Goal: Information Seeking & Learning: Learn about a topic

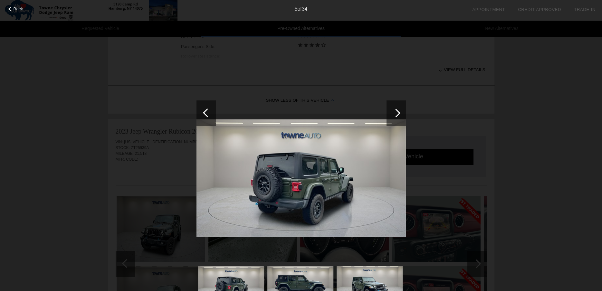
scroll to position [329, 0]
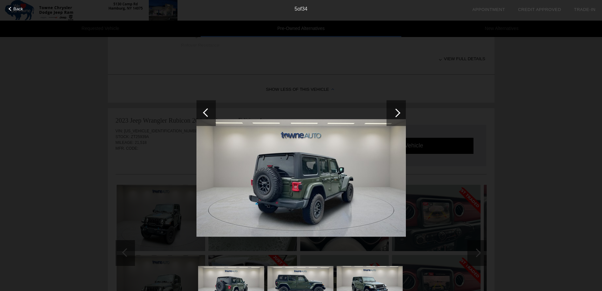
click at [395, 118] on div at bounding box center [396, 113] width 19 height 26
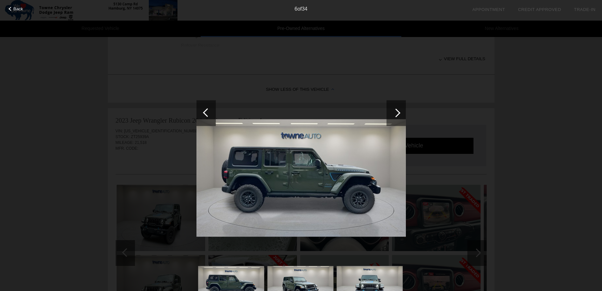
click at [395, 118] on div at bounding box center [396, 113] width 19 height 26
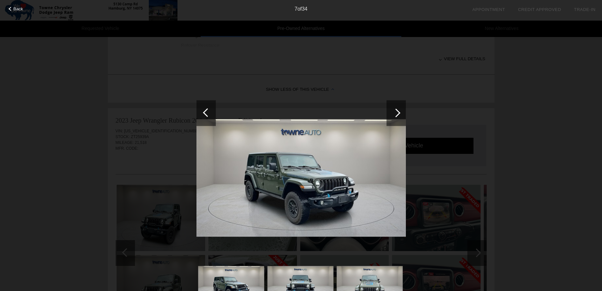
click at [396, 118] on div at bounding box center [396, 113] width 19 height 26
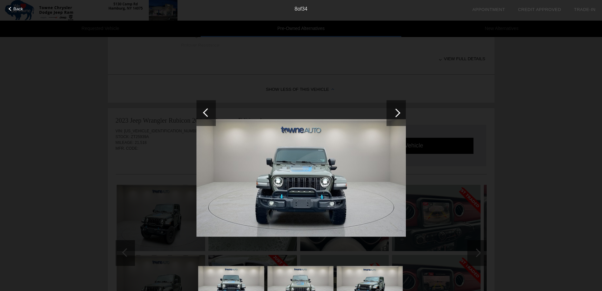
click at [396, 118] on div at bounding box center [396, 113] width 19 height 26
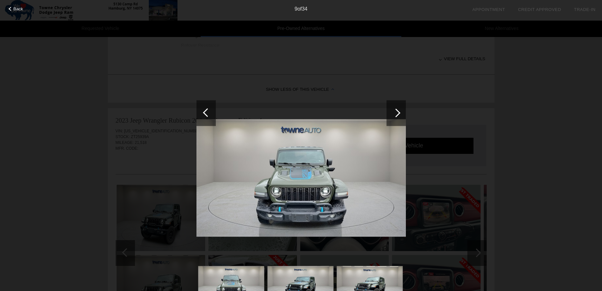
click at [396, 118] on div at bounding box center [396, 113] width 19 height 26
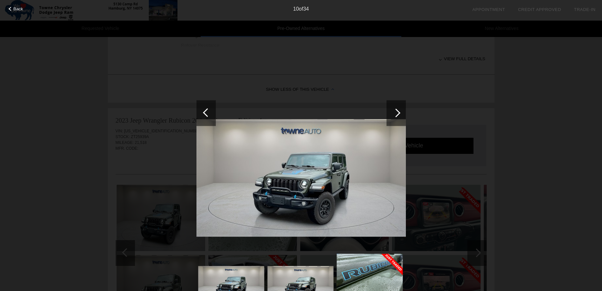
click at [396, 118] on div at bounding box center [396, 113] width 19 height 26
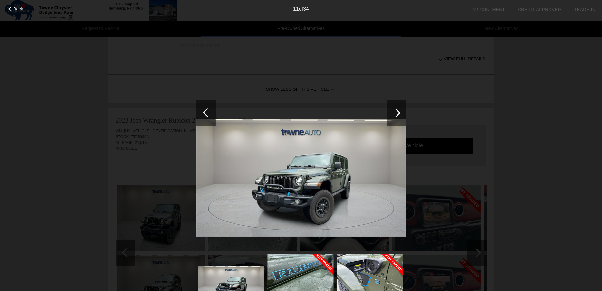
click at [396, 118] on div at bounding box center [396, 113] width 19 height 26
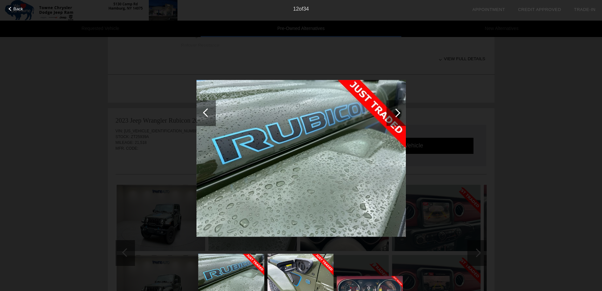
click at [396, 118] on div at bounding box center [396, 113] width 19 height 26
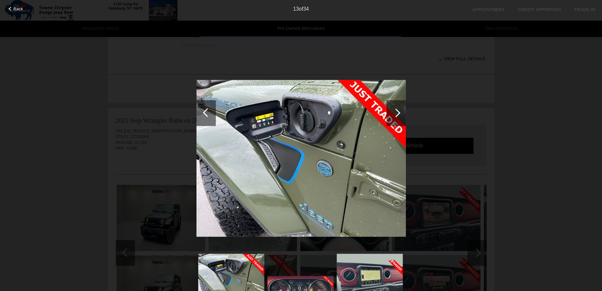
click at [396, 118] on div at bounding box center [396, 113] width 19 height 26
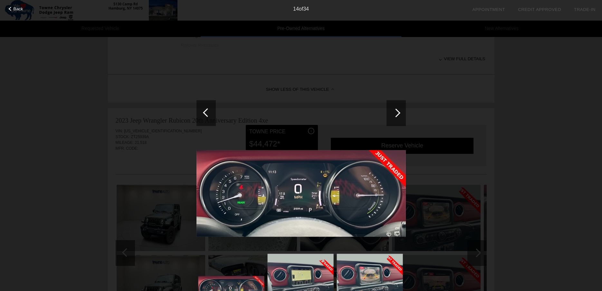
click at [396, 118] on div at bounding box center [396, 113] width 19 height 26
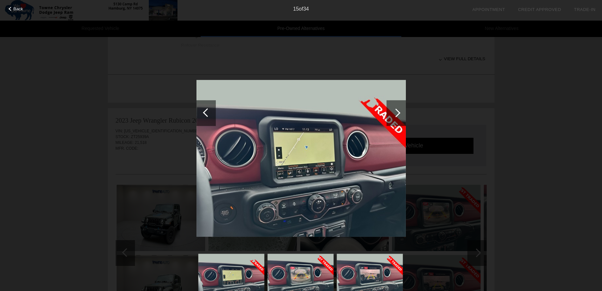
click at [396, 118] on div at bounding box center [396, 113] width 19 height 26
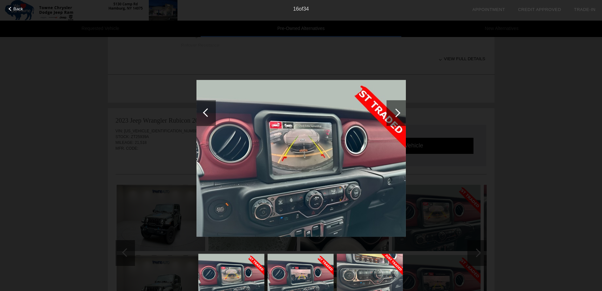
click at [396, 118] on div at bounding box center [396, 113] width 19 height 26
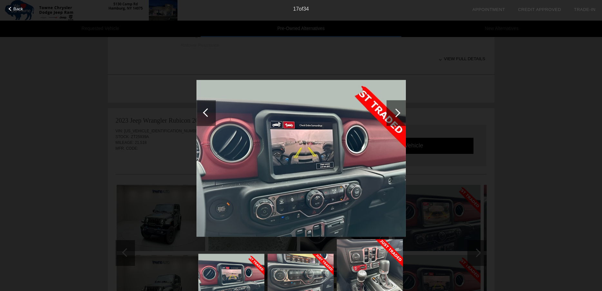
click at [396, 118] on div at bounding box center [396, 113] width 19 height 26
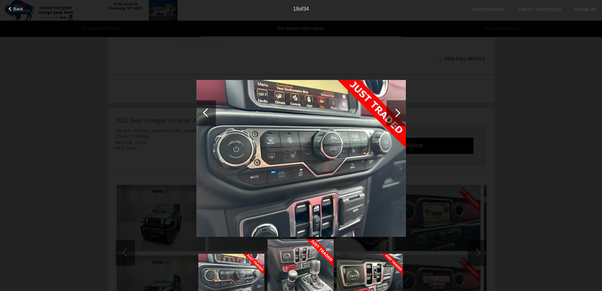
click at [396, 118] on div at bounding box center [396, 113] width 19 height 26
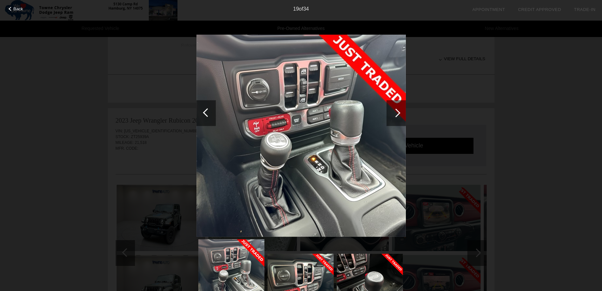
click at [396, 118] on div at bounding box center [396, 113] width 19 height 26
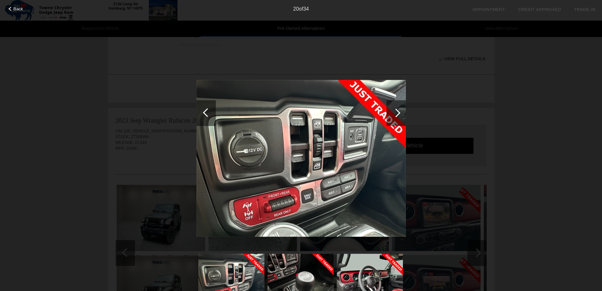
click at [397, 118] on div at bounding box center [396, 113] width 19 height 26
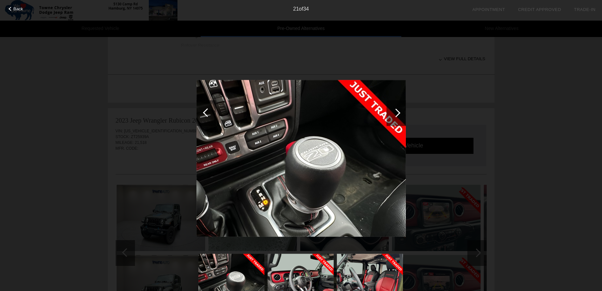
click at [397, 118] on div at bounding box center [396, 113] width 19 height 26
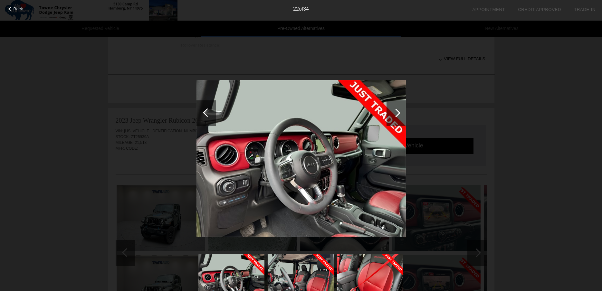
click at [397, 118] on div at bounding box center [396, 113] width 19 height 26
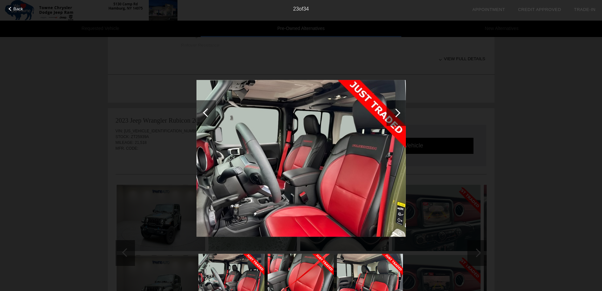
click at [397, 118] on div at bounding box center [396, 113] width 19 height 26
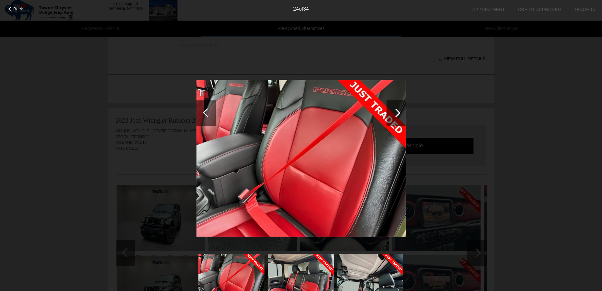
click at [397, 118] on div at bounding box center [396, 113] width 19 height 26
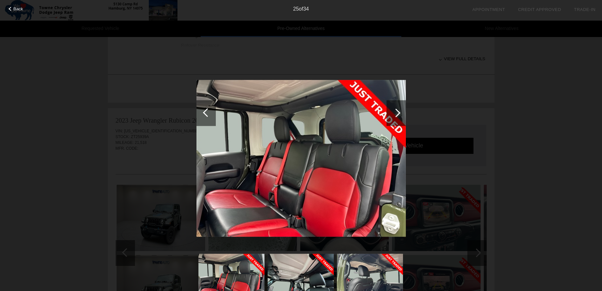
click at [397, 118] on div at bounding box center [396, 113] width 19 height 26
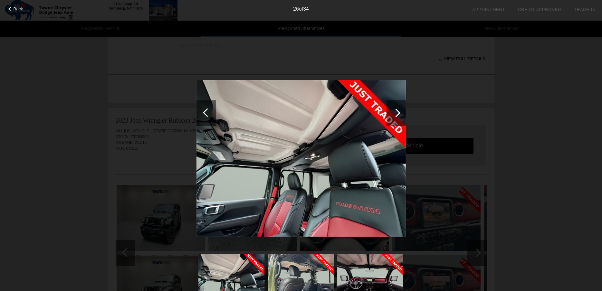
click at [397, 118] on div at bounding box center [396, 113] width 19 height 26
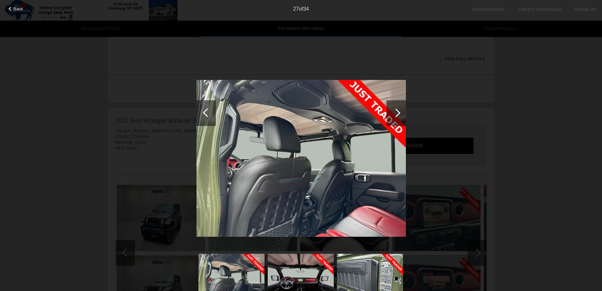
click at [397, 118] on div at bounding box center [396, 113] width 19 height 26
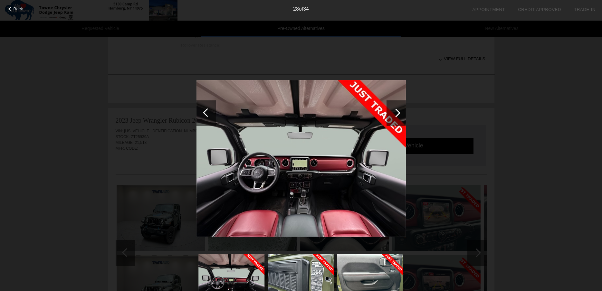
click at [397, 118] on div at bounding box center [396, 113] width 19 height 26
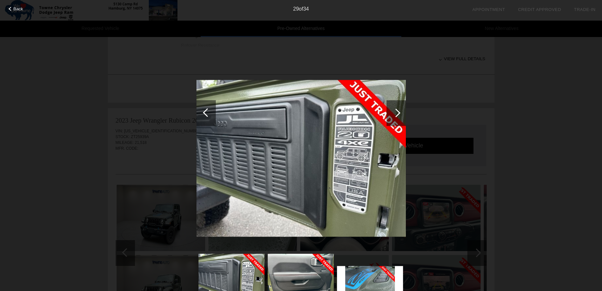
click at [397, 118] on div at bounding box center [396, 113] width 19 height 26
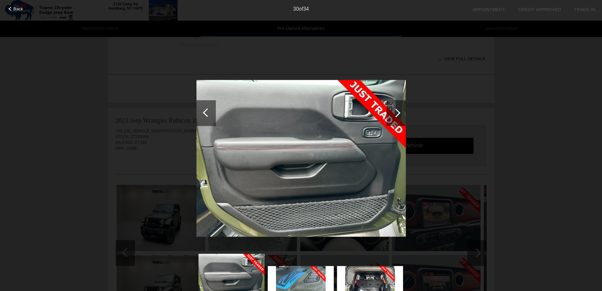
click at [397, 118] on div at bounding box center [396, 113] width 19 height 26
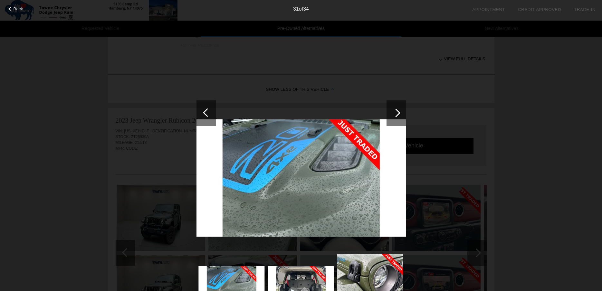
click at [397, 118] on div at bounding box center [396, 113] width 19 height 26
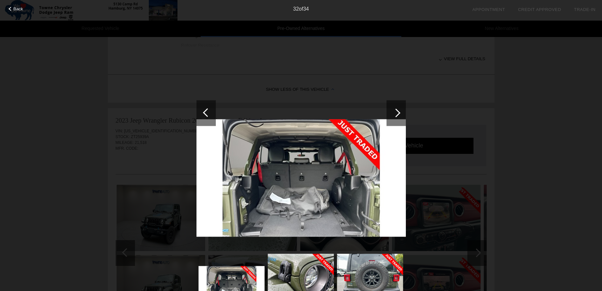
click at [397, 118] on div at bounding box center [396, 113] width 19 height 26
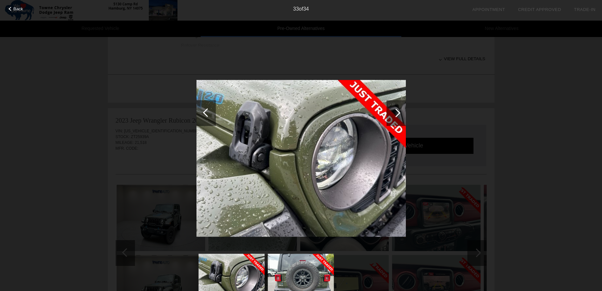
click at [397, 118] on div at bounding box center [396, 113] width 19 height 26
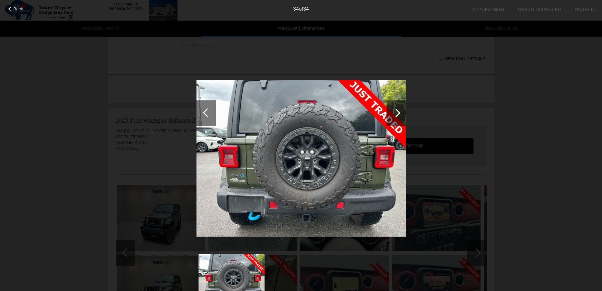
click at [397, 118] on div at bounding box center [396, 113] width 19 height 26
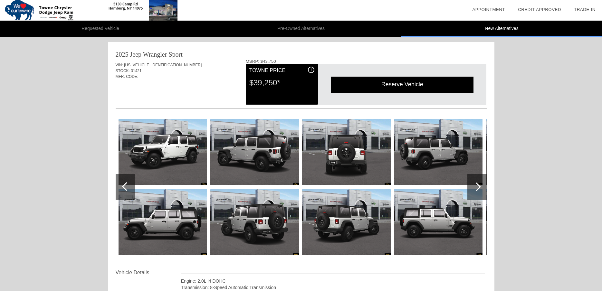
click at [472, 190] on div at bounding box center [477, 187] width 19 height 26
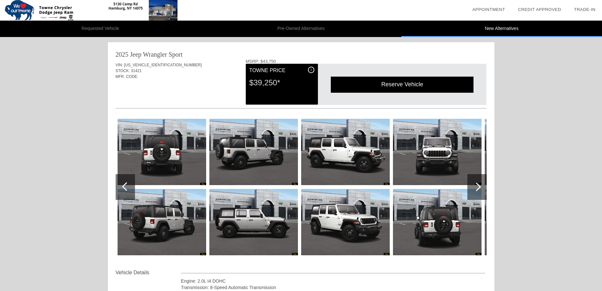
click at [470, 190] on div at bounding box center [477, 187] width 19 height 26
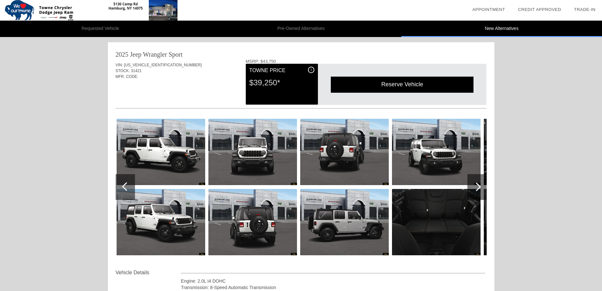
click at [470, 190] on div at bounding box center [477, 187] width 19 height 26
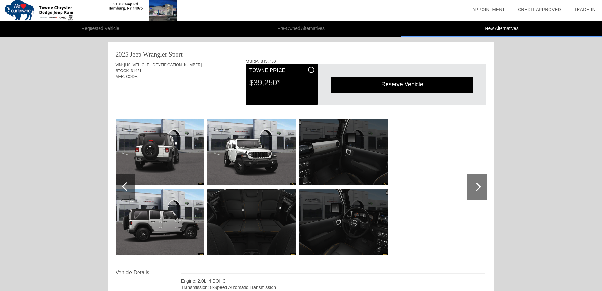
click at [470, 191] on div at bounding box center [477, 187] width 19 height 26
